Goal: Transaction & Acquisition: Purchase product/service

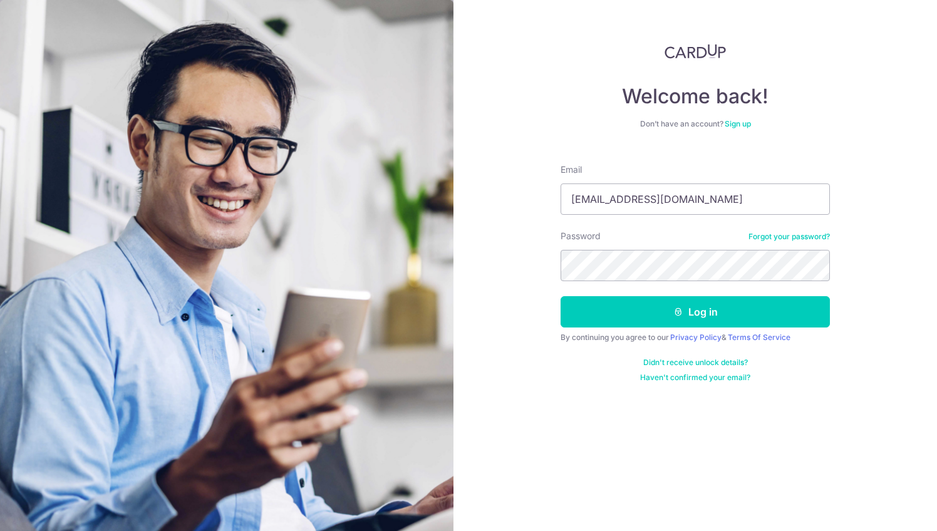
type input "elizahing@gmail.com"
click at [695, 312] on button "Log in" at bounding box center [694, 311] width 269 height 31
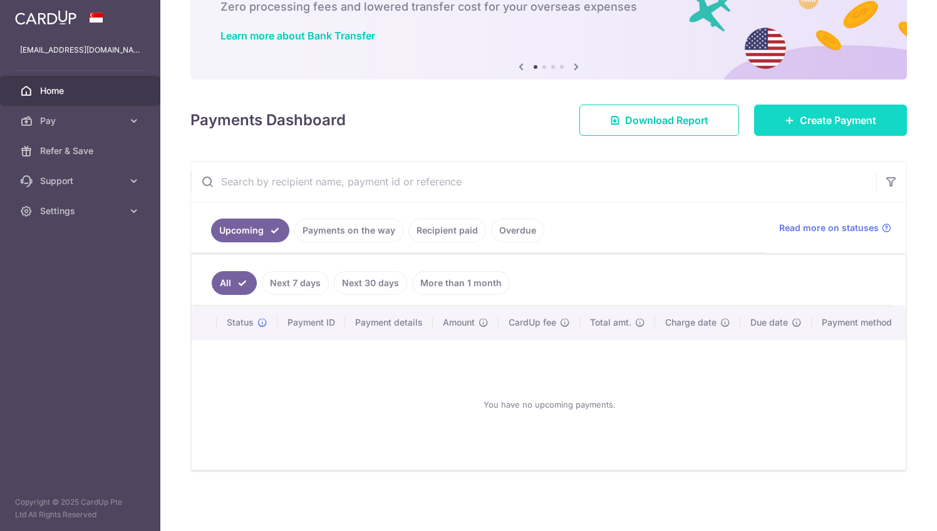
click at [762, 119] on link "Create Payment" at bounding box center [830, 120] width 153 height 31
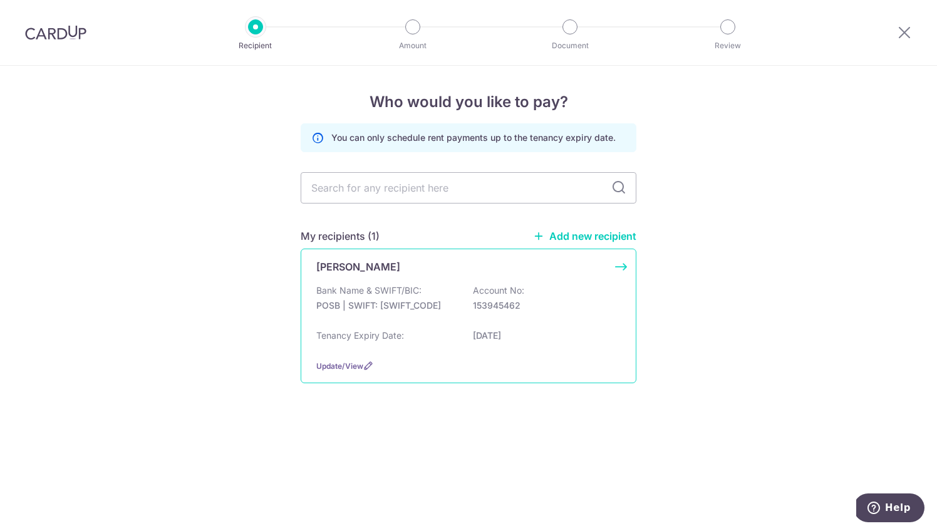
click at [407, 290] on p "Bank Name & SWIFT/BIC:" at bounding box center [368, 290] width 105 height 13
click at [443, 326] on div "Bank Name & SWIFT/BIC: POSB | SWIFT: DBSSSGSGXXX Account No: 153945462 Tenancy …" at bounding box center [468, 316] width 304 height 65
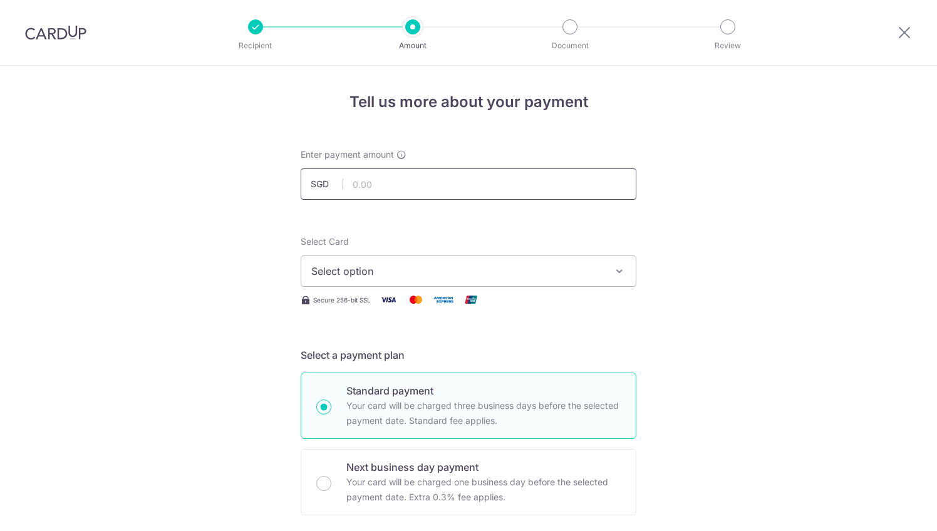
click at [489, 186] on input "text" at bounding box center [468, 183] width 336 height 31
type input "2,400.00"
click at [413, 277] on span "Select option" at bounding box center [457, 271] width 292 height 15
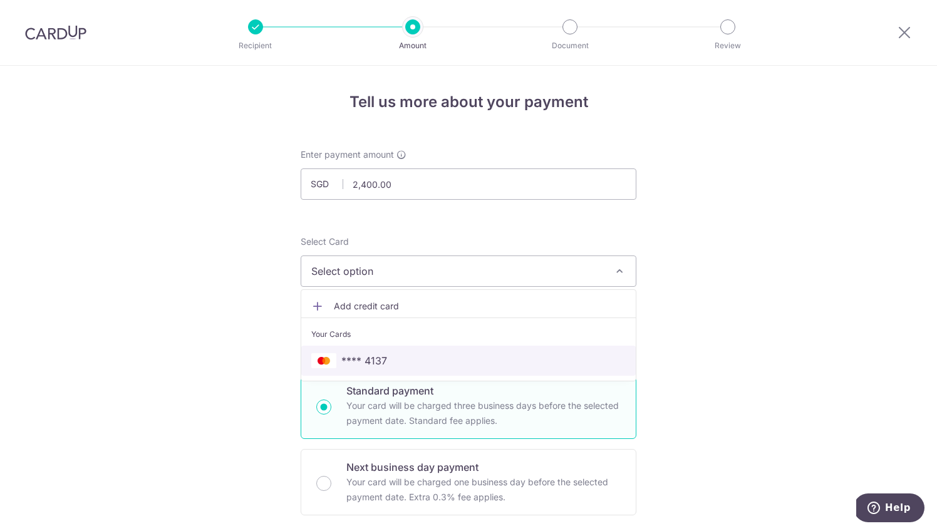
click at [391, 364] on span "**** 4137" at bounding box center [468, 360] width 314 height 15
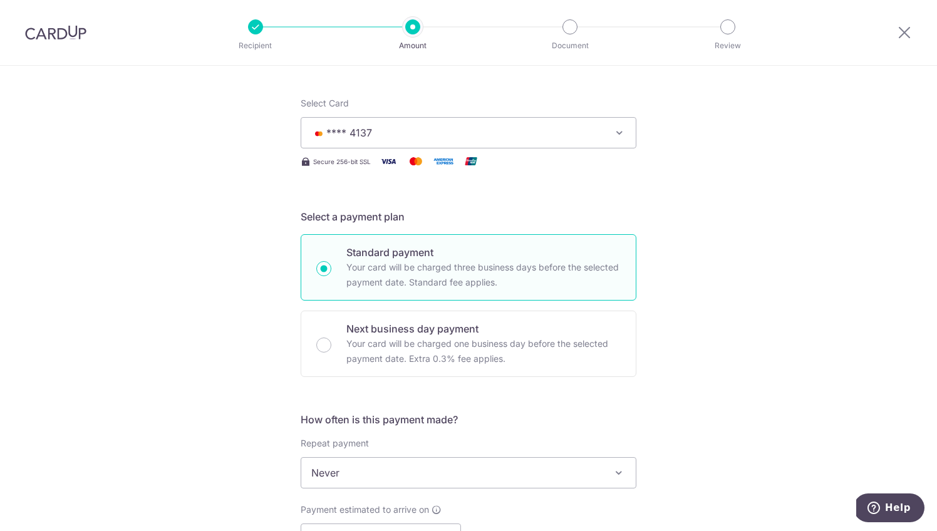
scroll to position [260, 0]
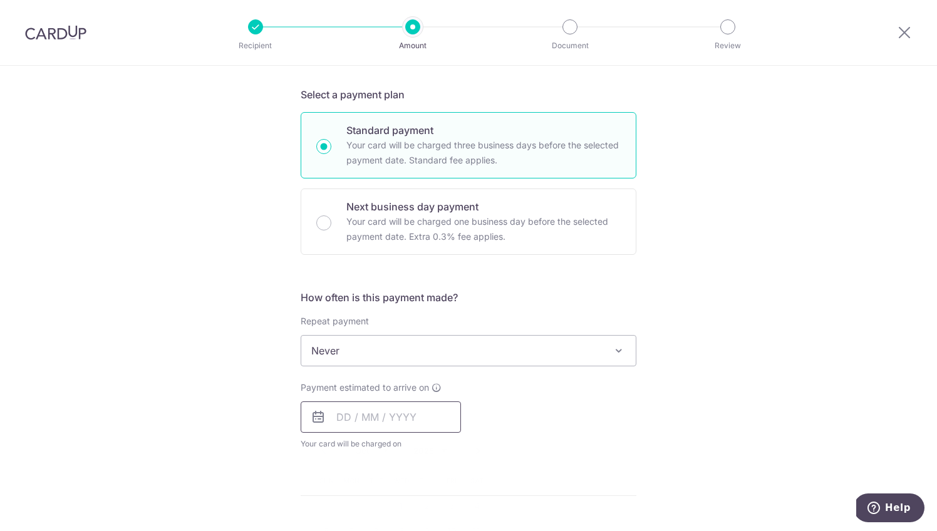
click at [398, 407] on input "text" at bounding box center [380, 416] width 160 height 31
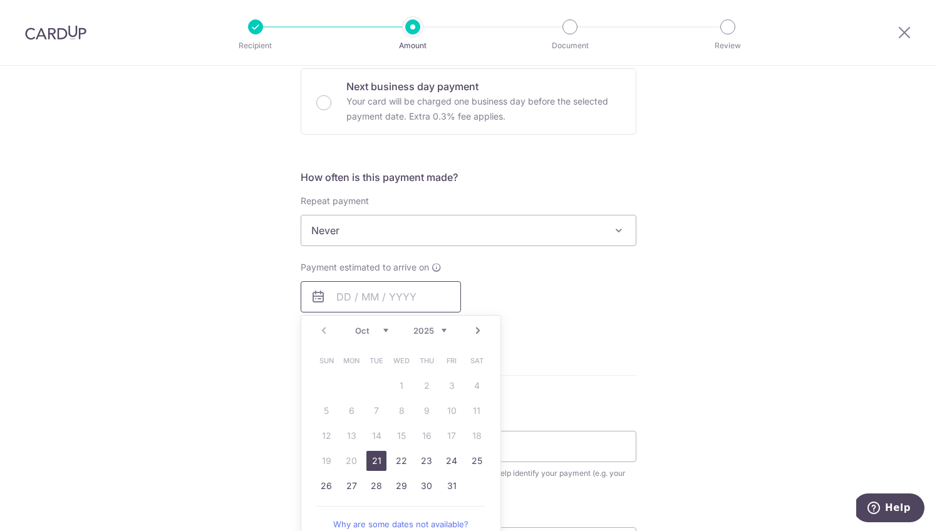
scroll to position [398, 0]
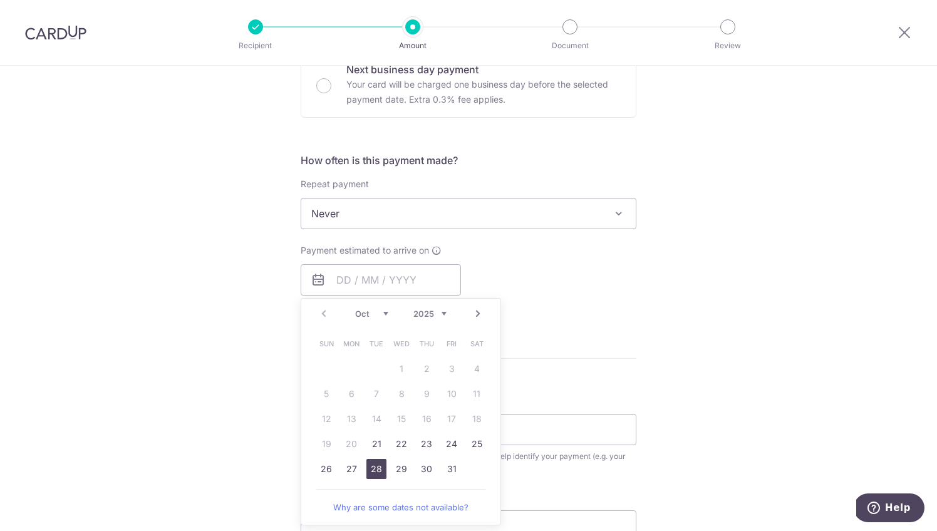
click at [382, 466] on link "28" at bounding box center [376, 469] width 20 height 20
type input "28/10/2025"
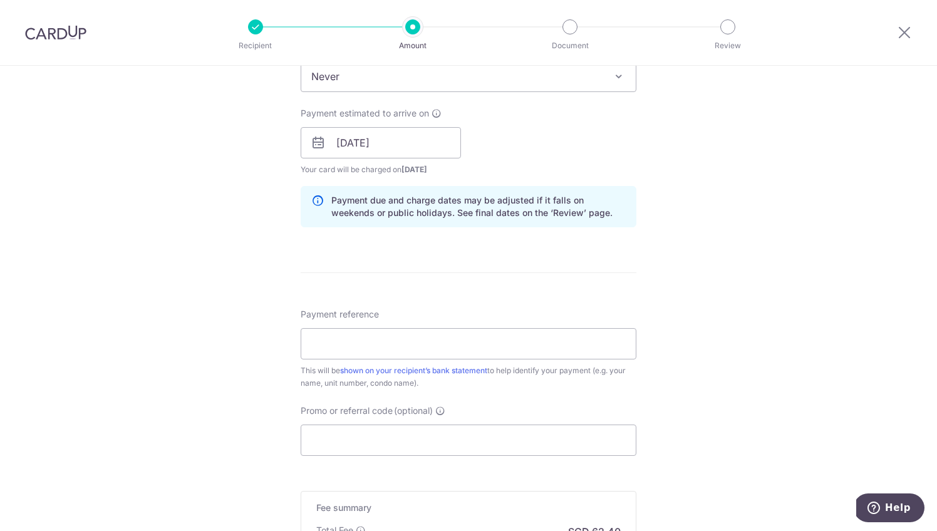
scroll to position [542, 0]
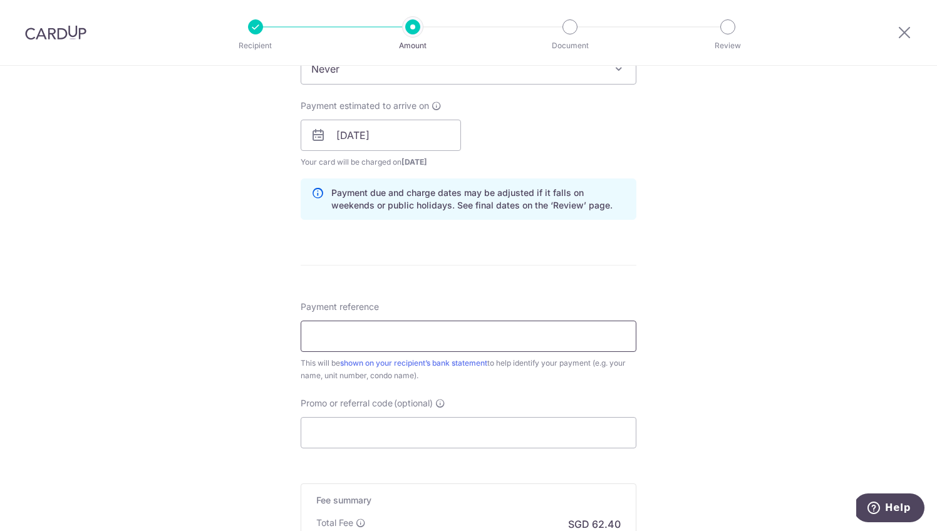
click at [517, 337] on input "Payment reference" at bounding box center [468, 336] width 336 height 31
type input "H"
type input "T"
click at [230, 353] on div "Tell us more about your payment Enter payment amount SGD 2,400.00 2400.00 Selec…" at bounding box center [468, 116] width 937 height 1184
click at [313, 336] on input "tPY 17 RENTAL" at bounding box center [468, 336] width 336 height 31
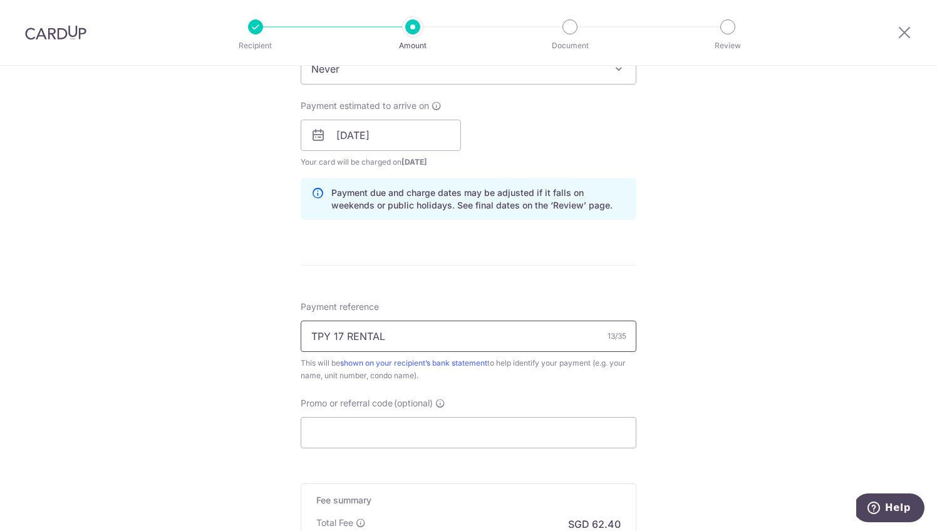
type input "TPY 17 RENTAL"
click at [284, 334] on div "Tell us more about your payment Enter payment amount SGD 2,400.00 2400.00 Selec…" at bounding box center [468, 116] width 937 height 1184
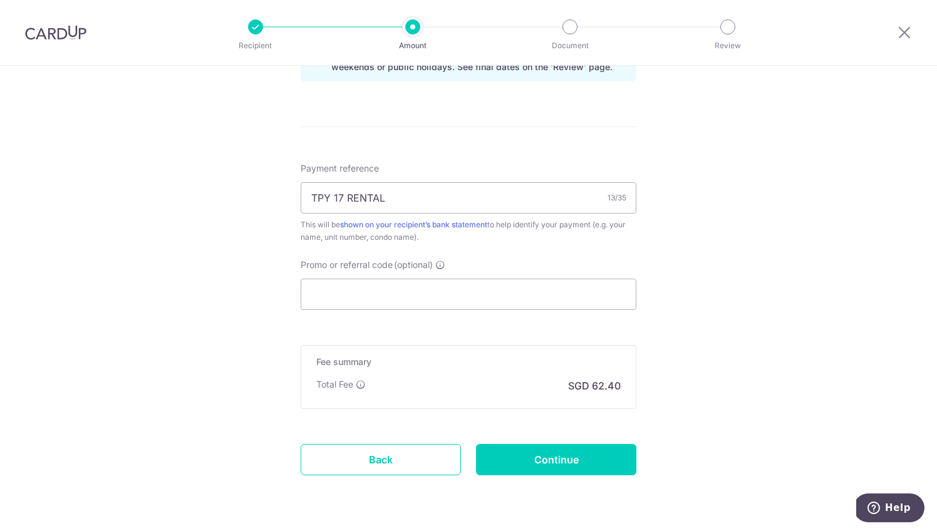
scroll to position [684, 0]
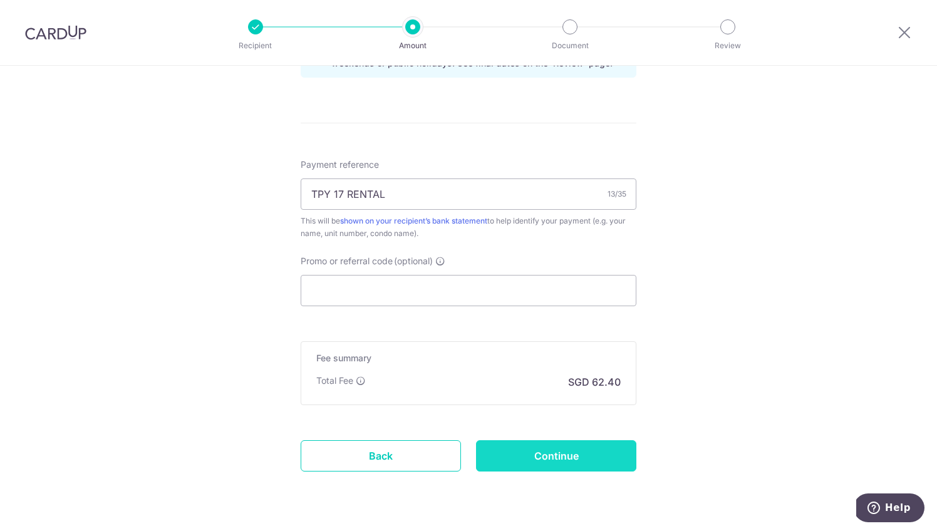
click at [615, 453] on input "Continue" at bounding box center [556, 455] width 160 height 31
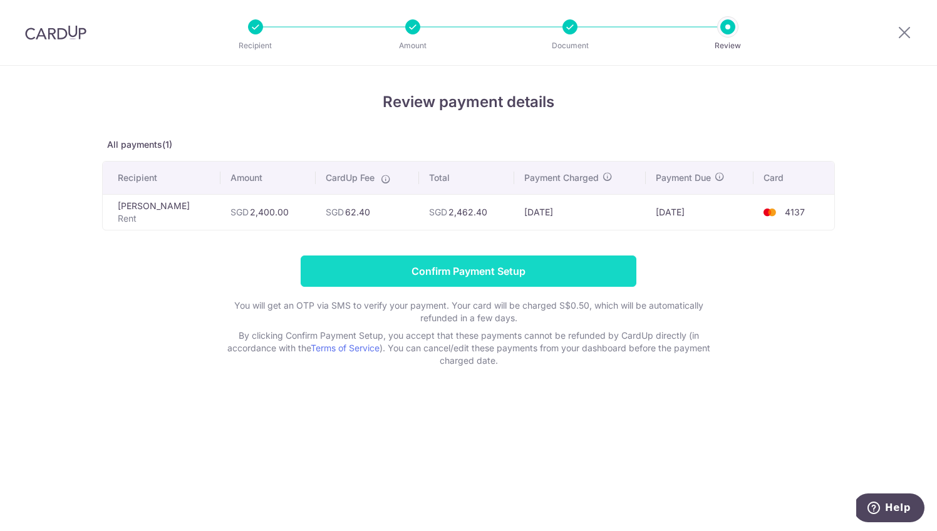
click at [529, 271] on input "Confirm Payment Setup" at bounding box center [468, 270] width 336 height 31
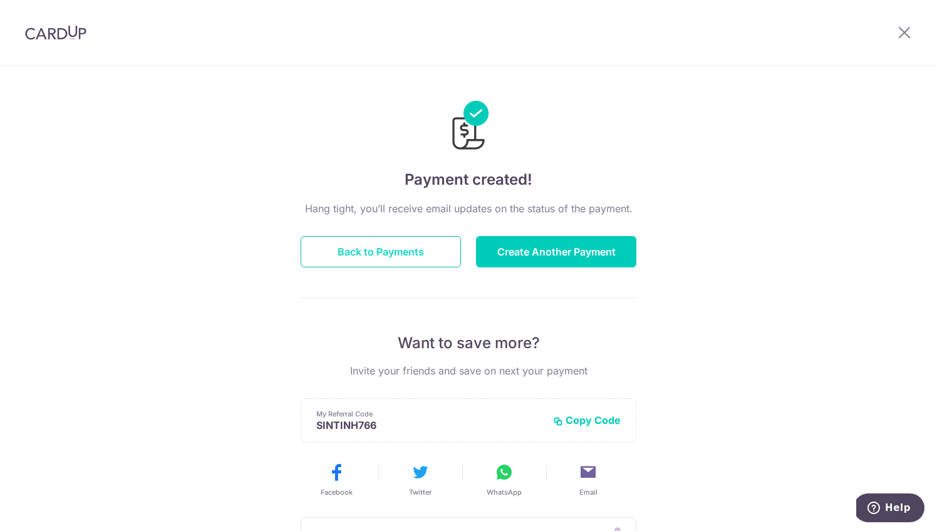
click at [429, 260] on button "Back to Payments" at bounding box center [380, 251] width 160 height 31
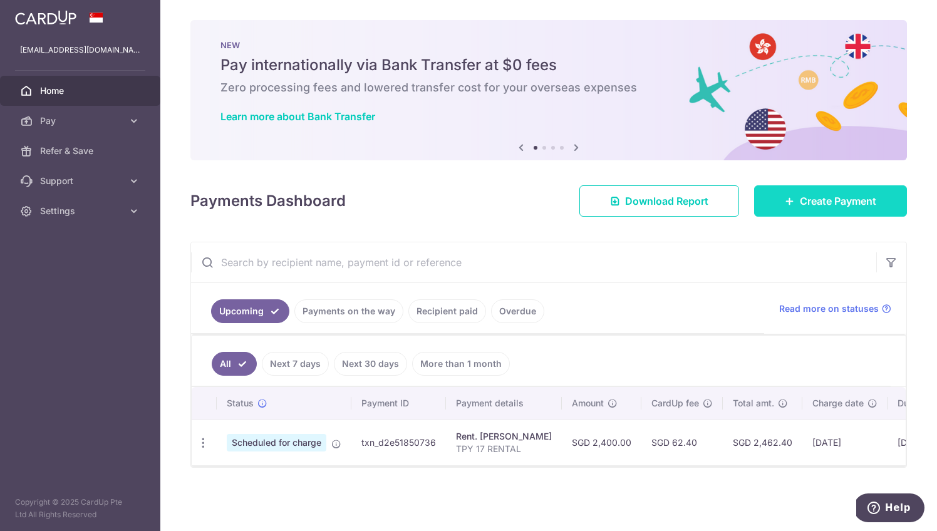
click at [834, 195] on span "Create Payment" at bounding box center [837, 200] width 76 height 15
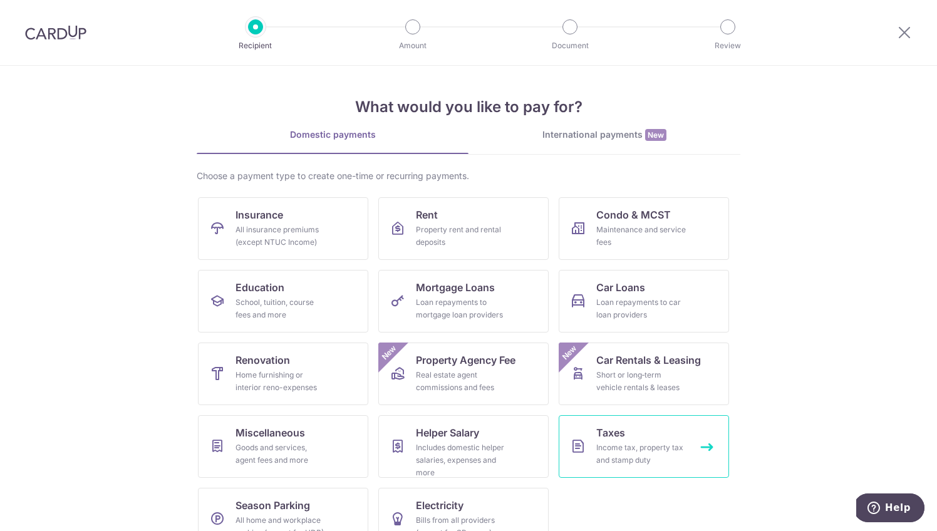
click at [655, 445] on div "Income tax, property tax and stamp duty" at bounding box center [641, 453] width 90 height 25
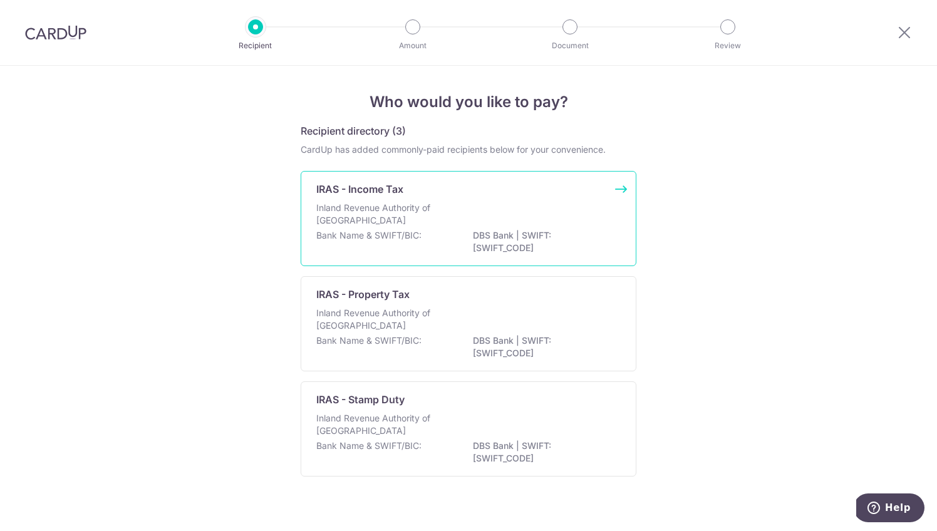
click at [547, 225] on div "Inland Revenue Authority of [GEOGRAPHIC_DATA]" at bounding box center [468, 216] width 304 height 28
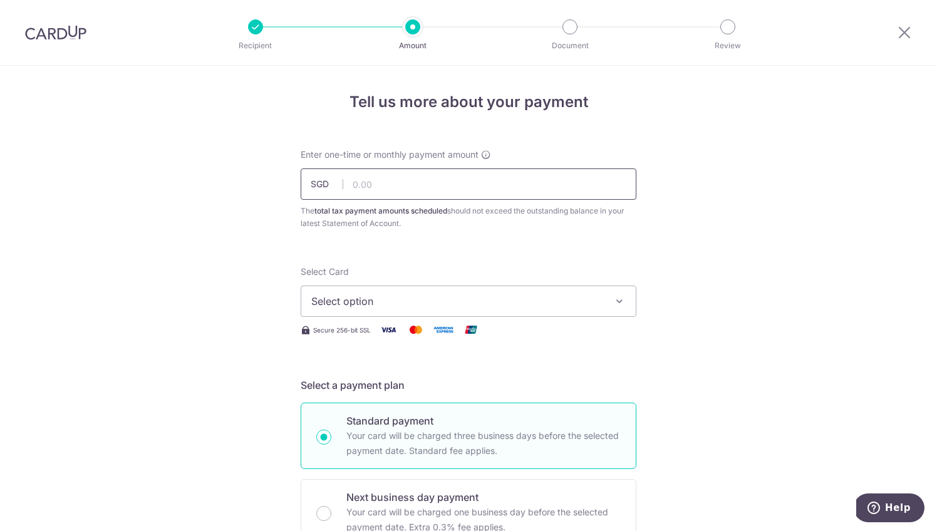
click at [506, 185] on input "text" at bounding box center [468, 183] width 336 height 31
type input "330.00"
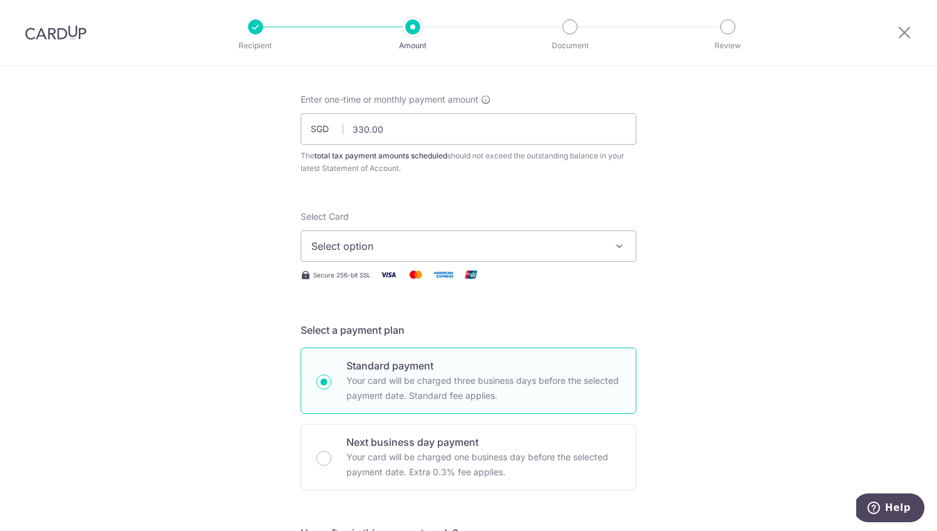
click at [369, 242] on span "Select option" at bounding box center [457, 246] width 292 height 15
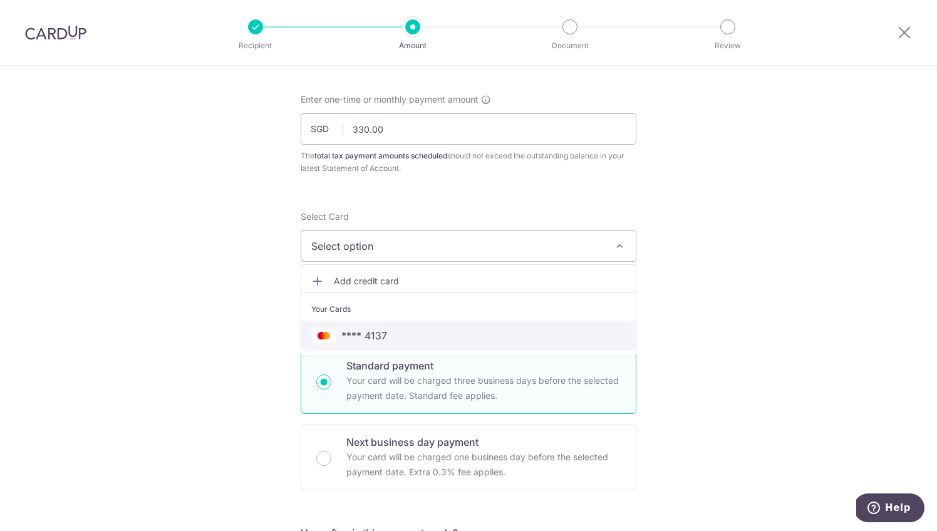
click at [364, 330] on span "**** 4137" at bounding box center [364, 335] width 46 height 15
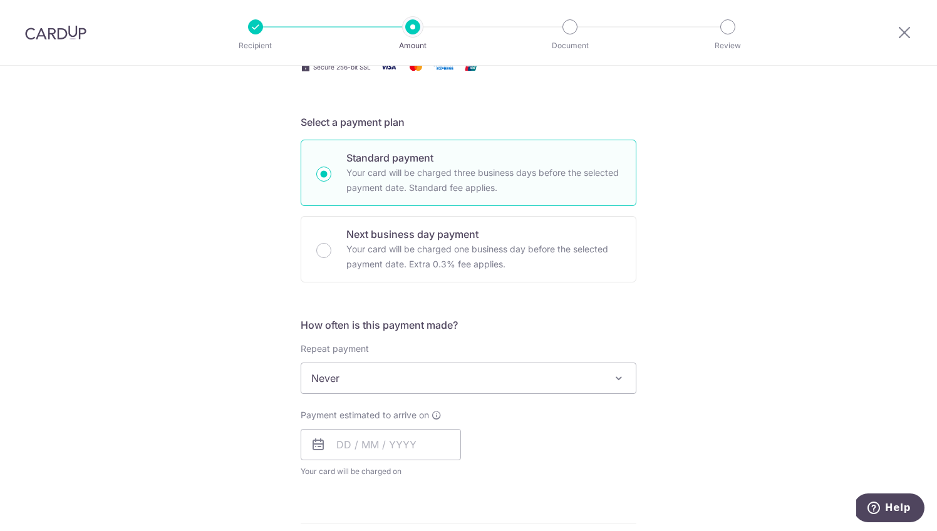
scroll to position [328, 0]
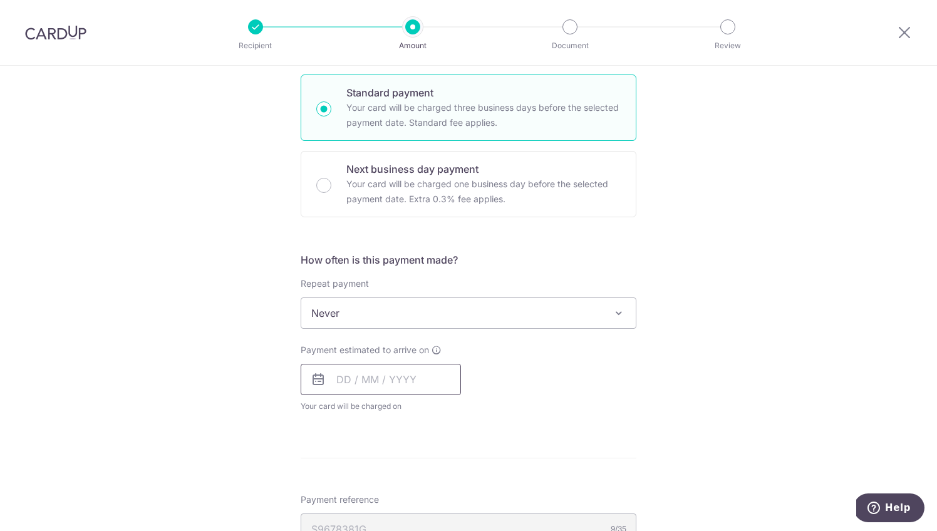
click at [394, 386] on input "text" at bounding box center [380, 379] width 160 height 31
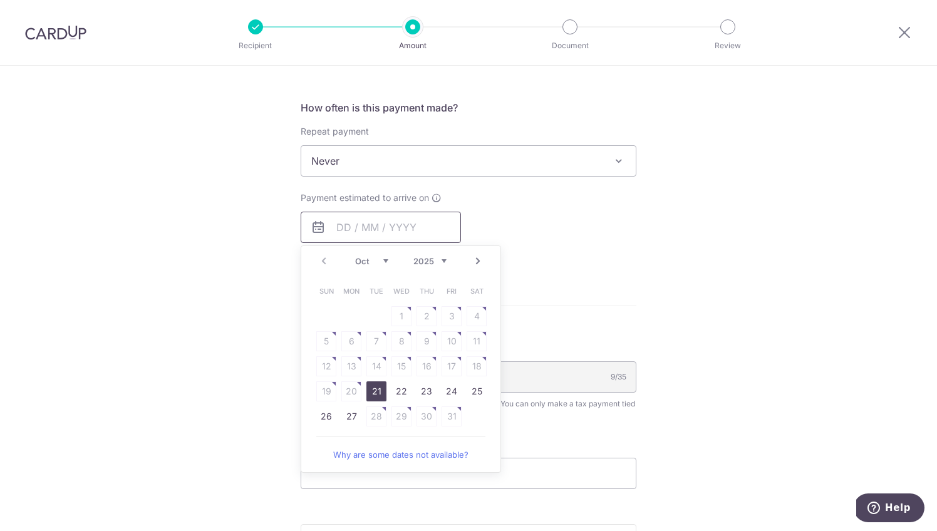
scroll to position [483, 0]
click at [355, 405] on link "27" at bounding box center [351, 414] width 20 height 20
type input "27/10/2025"
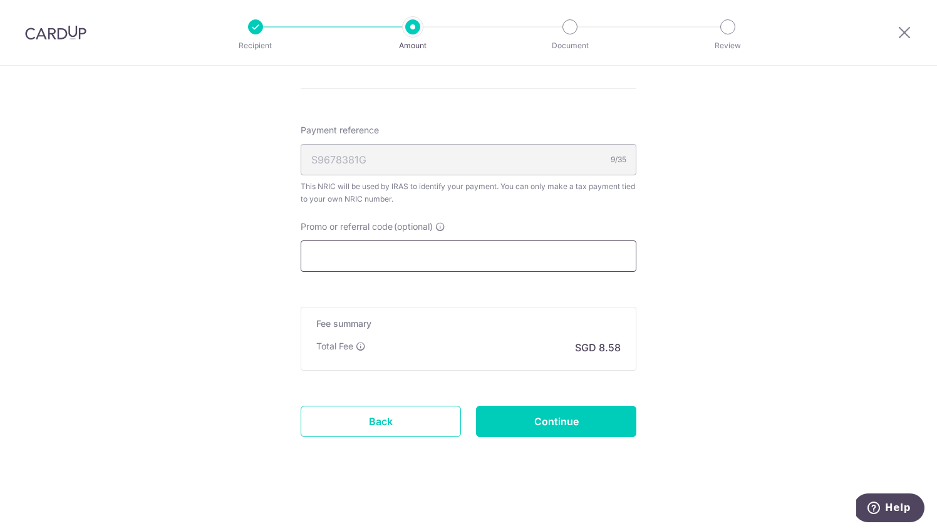
scroll to position [749, 0]
click at [526, 413] on input "Continue" at bounding box center [556, 421] width 160 height 31
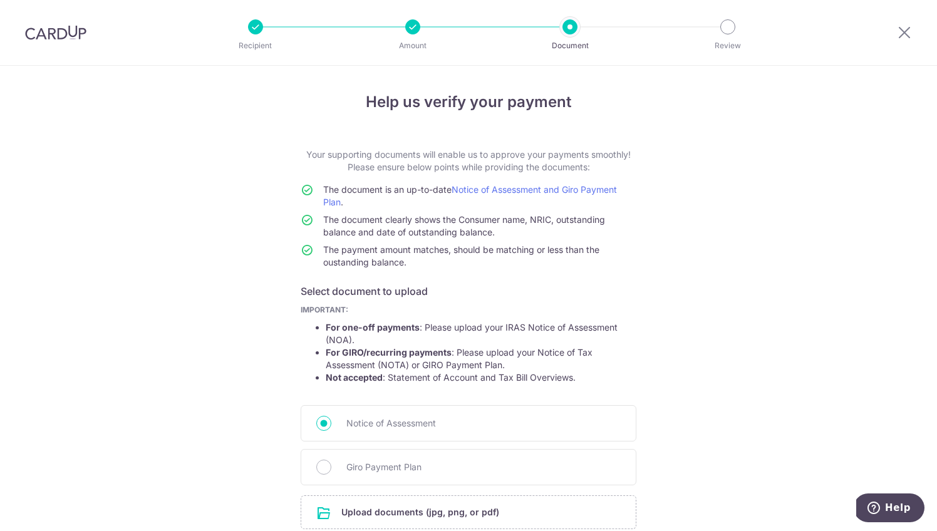
click at [468, 4] on div "Recipient Amount Document Review" at bounding box center [491, 32] width 537 height 65
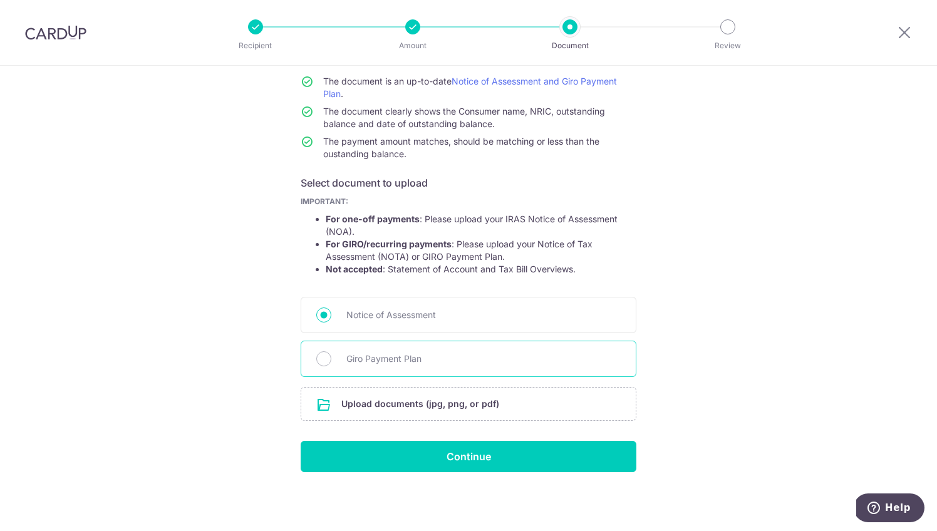
scroll to position [108, 0]
click at [468, 359] on span "Giro Payment Plan" at bounding box center [483, 358] width 274 height 15
click at [331, 359] on input "Giro Payment Plan" at bounding box center [323, 358] width 15 height 15
radio input "true"
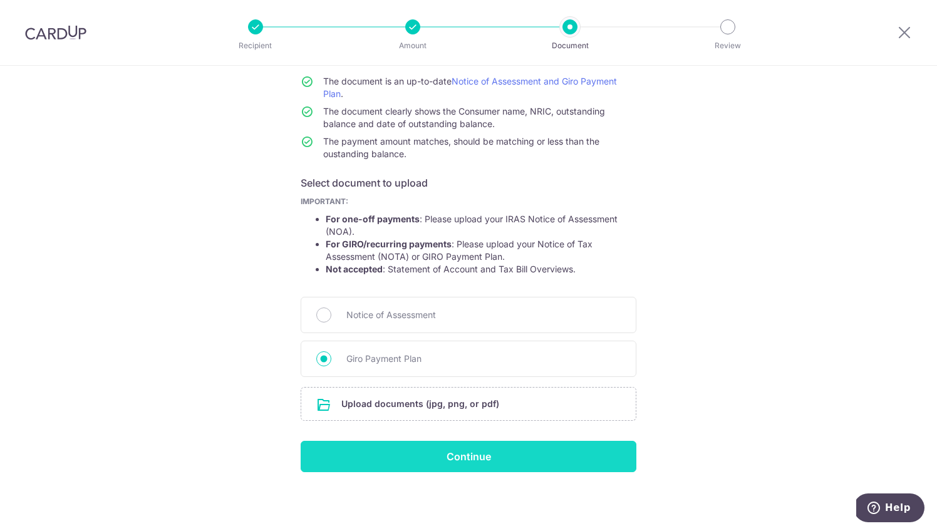
click at [466, 452] on input "Continue" at bounding box center [468, 456] width 336 height 31
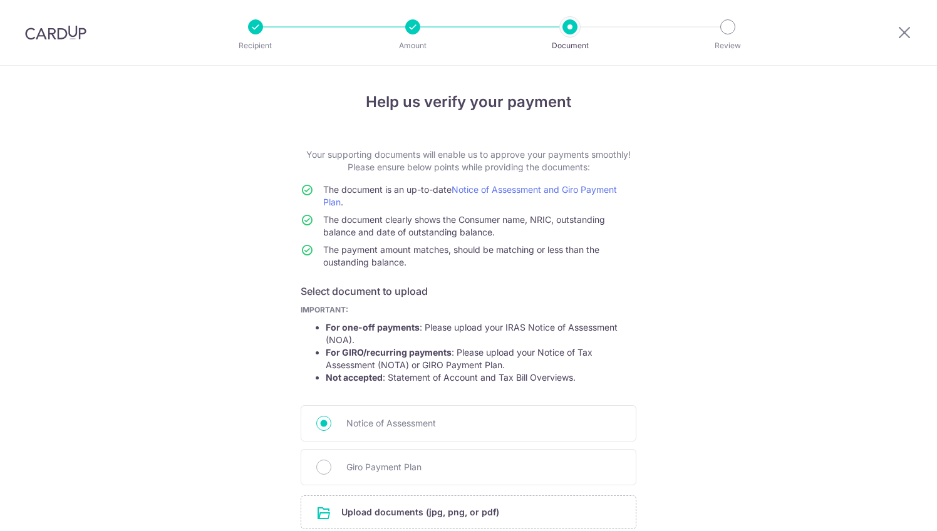
scroll to position [126, 0]
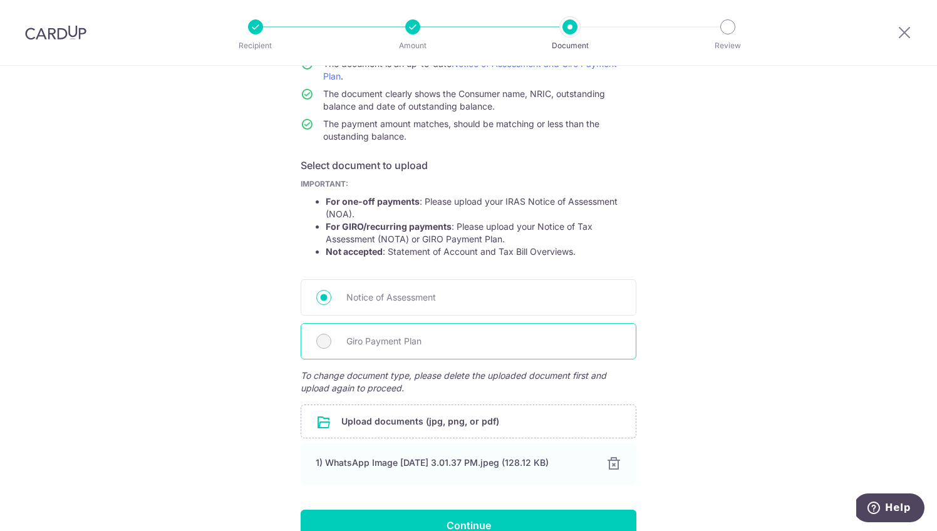
click at [472, 334] on span "Giro Payment Plan" at bounding box center [483, 341] width 274 height 15
click at [531, 427] on input "file" at bounding box center [468, 421] width 334 height 33
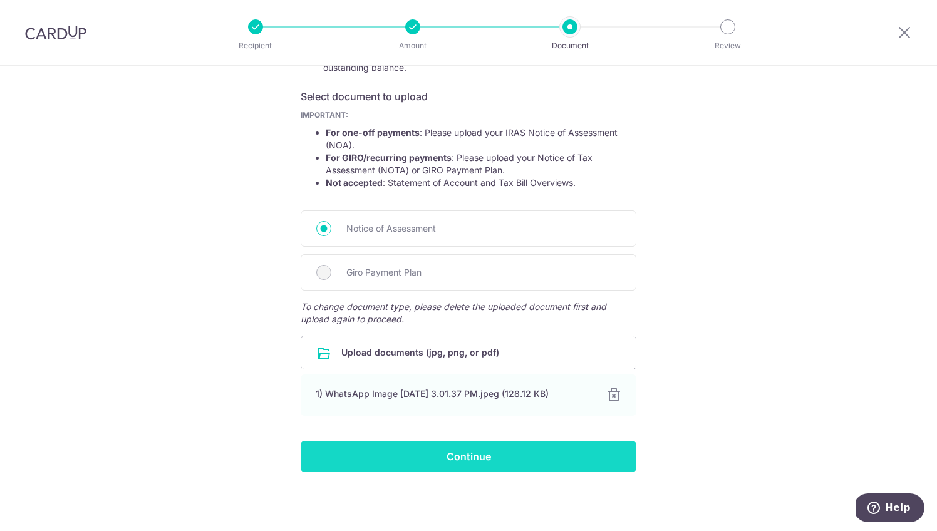
scroll to position [195, 0]
click at [585, 454] on input "Continue" at bounding box center [468, 456] width 336 height 31
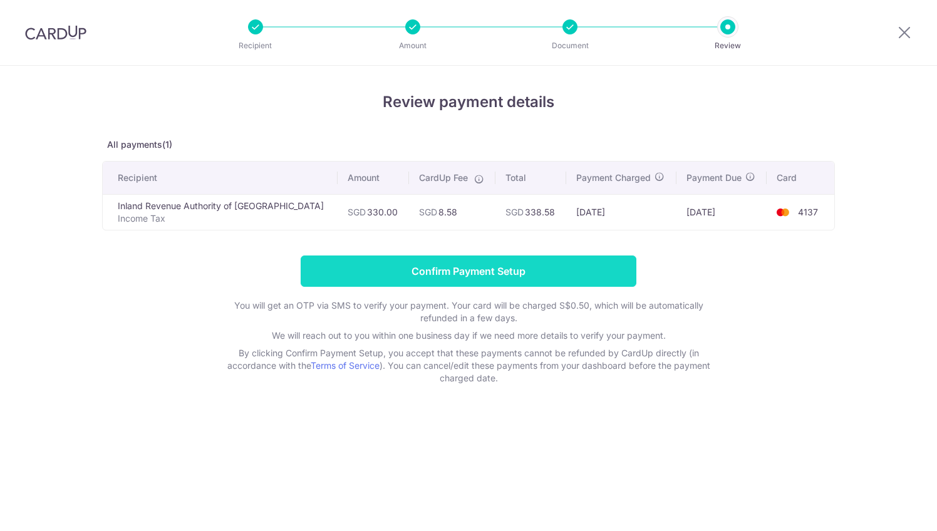
click at [568, 277] on input "Confirm Payment Setup" at bounding box center [468, 270] width 336 height 31
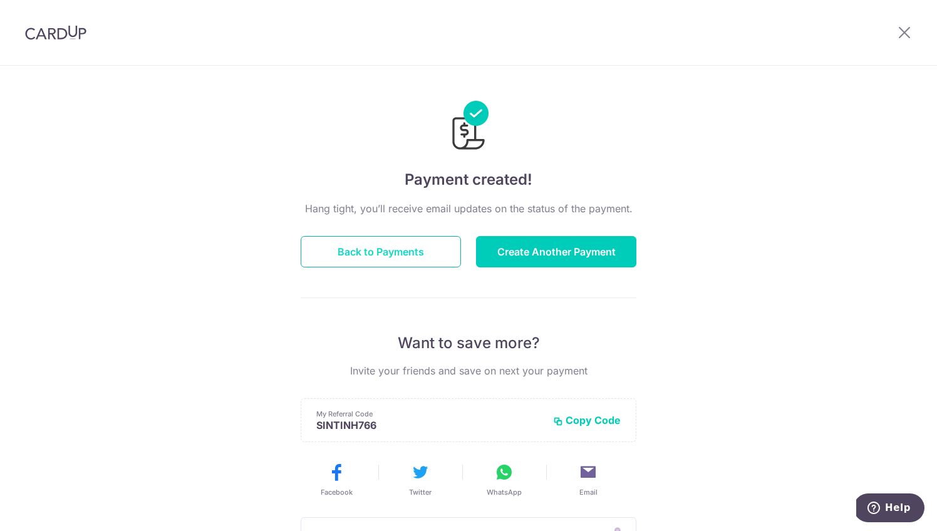
click at [408, 257] on button "Back to Payments" at bounding box center [380, 251] width 160 height 31
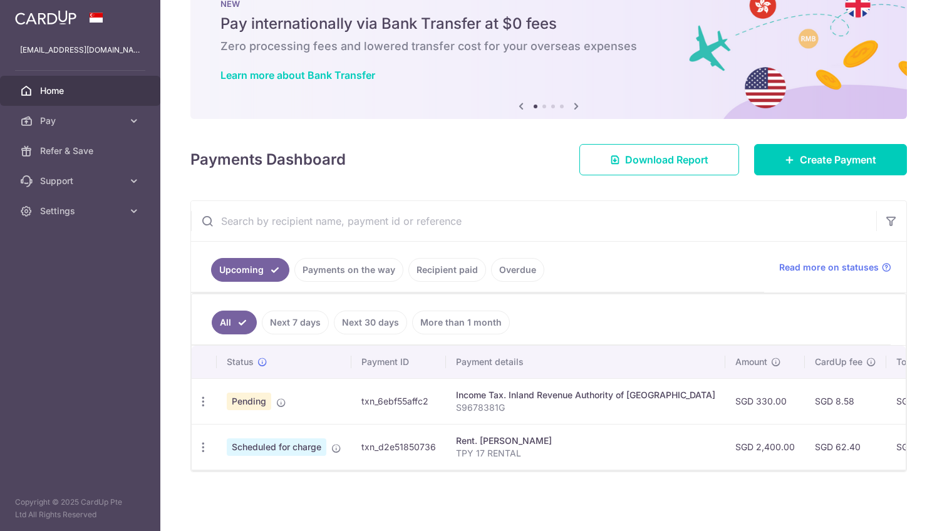
scroll to position [41, 0]
click at [436, 321] on link "More than 1 month" at bounding box center [461, 323] width 98 height 24
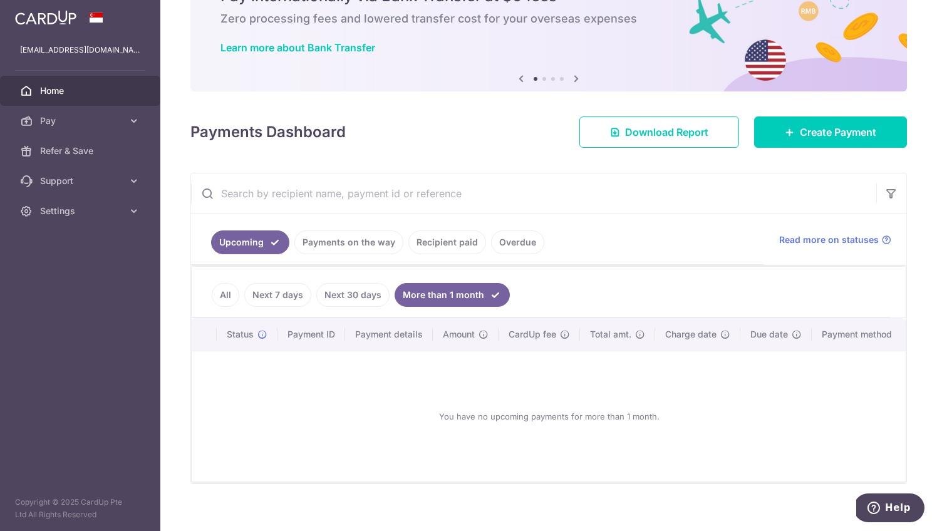
scroll to position [70, 0]
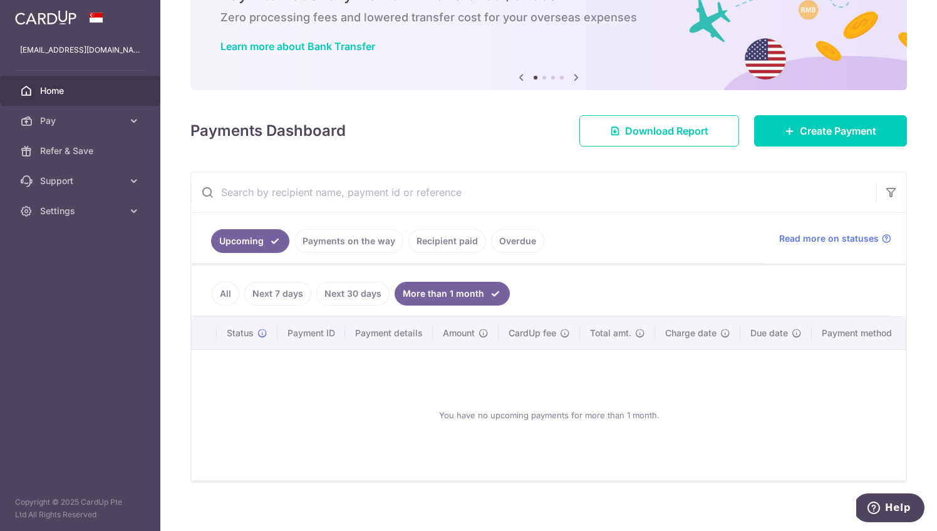
click at [447, 239] on link "Recipient paid" at bounding box center [447, 241] width 78 height 24
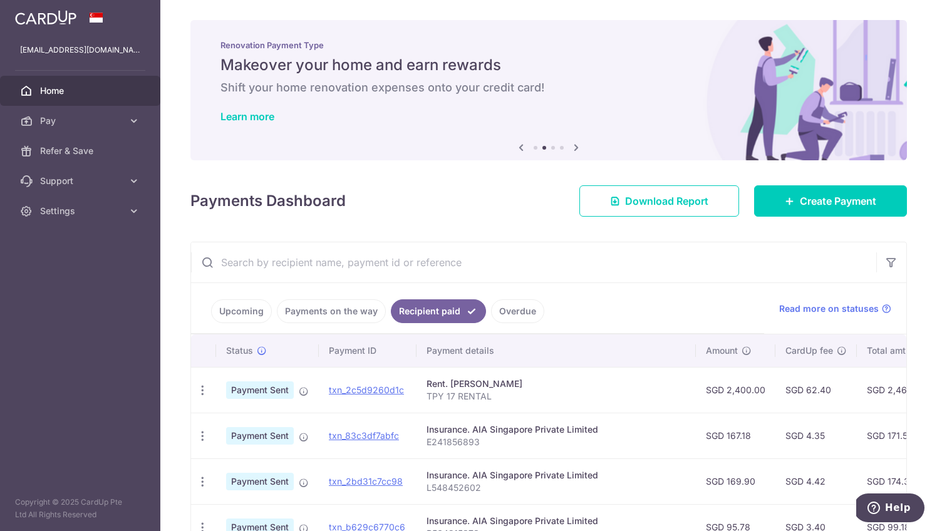
scroll to position [0, 0]
